Goal: Information Seeking & Learning: Learn about a topic

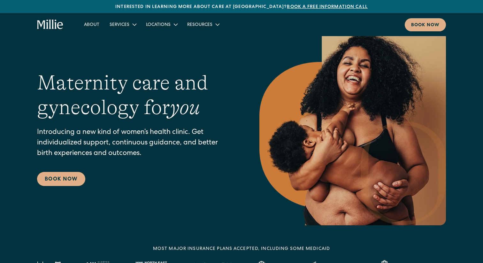
scroll to position [18, 0]
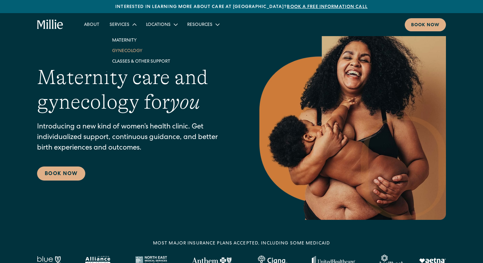
click at [123, 48] on link "Gynecology" at bounding box center [141, 50] width 68 height 11
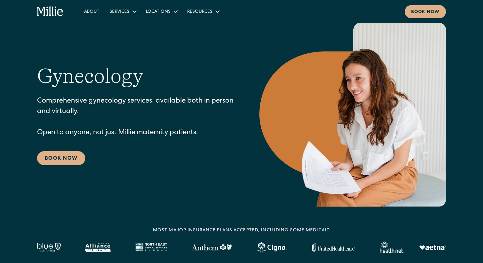
scroll to position [21, 0]
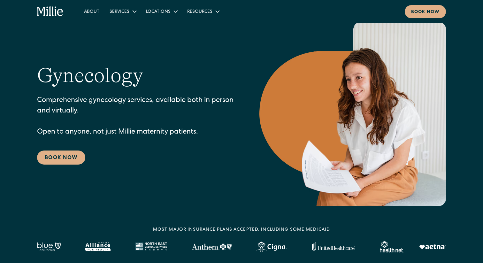
click at [121, 23] on div "About Services Maternity Gynecology Classes & Other Support Locations Berkeley …" at bounding box center [241, 11] width 483 height 23
click at [121, 24] on div "Gynecology Comprehensive gynecology services, available both in person and virt…" at bounding box center [241, 114] width 409 height 184
click at [133, 28] on link "Maternity" at bounding box center [141, 27] width 68 height 11
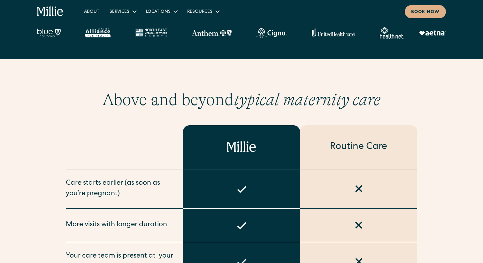
scroll to position [82, 0]
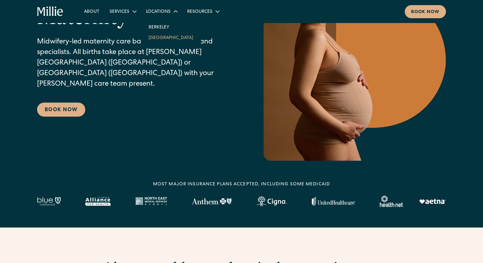
click at [159, 41] on link "[GEOGRAPHIC_DATA]" at bounding box center [171, 37] width 55 height 11
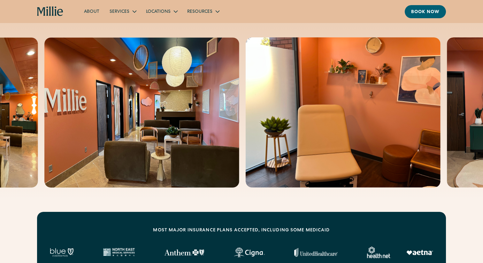
scroll to position [89, 0]
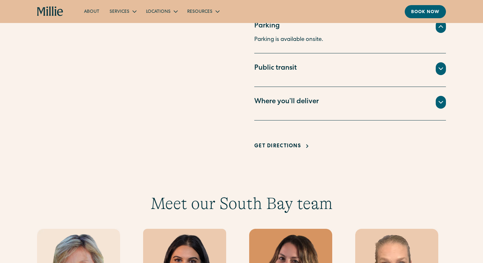
scroll to position [534, 0]
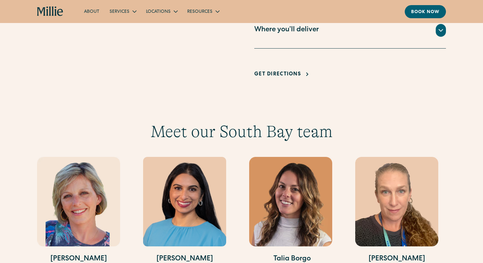
click at [384, 29] on div "Where you’ll deliver" at bounding box center [350, 30] width 192 height 13
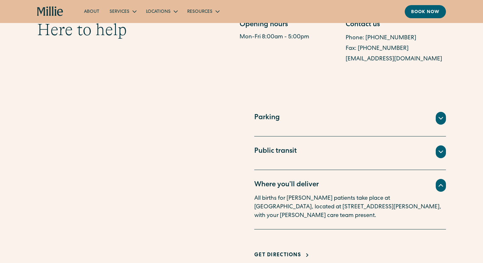
scroll to position [147, 0]
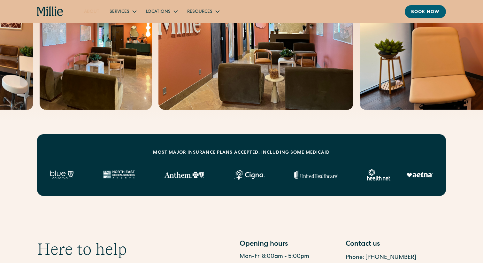
click at [90, 8] on link "About" at bounding box center [92, 11] width 26 height 11
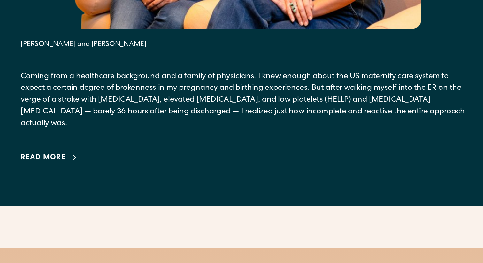
scroll to position [423, 0]
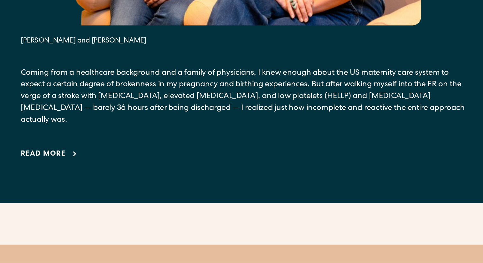
click at [101, 179] on div "Read more" at bounding box center [94, 183] width 33 height 8
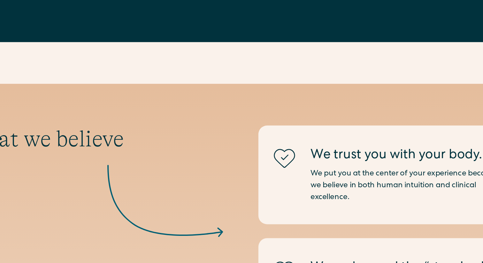
scroll to position [1192, 0]
